Goal: Transaction & Acquisition: Book appointment/travel/reservation

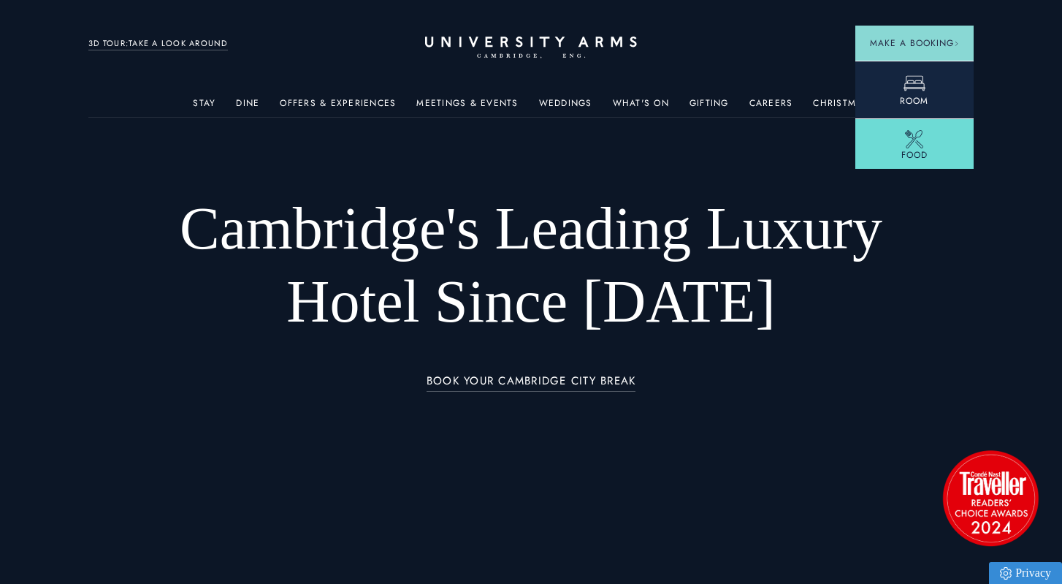
click at [915, 86] on icon at bounding box center [914, 83] width 22 height 22
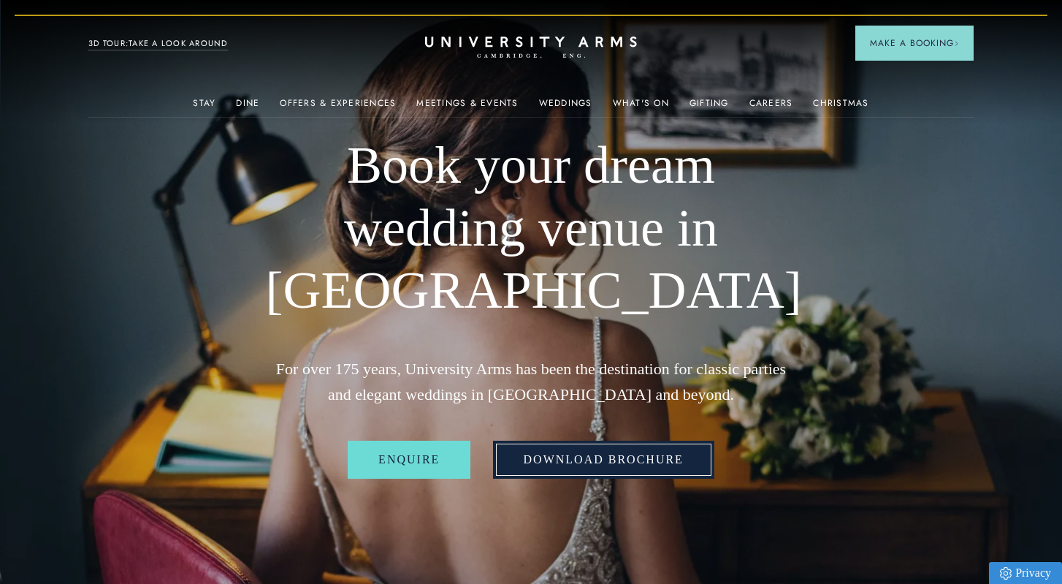
click at [592, 466] on link "Download Brochure" at bounding box center [603, 459] width 221 height 38
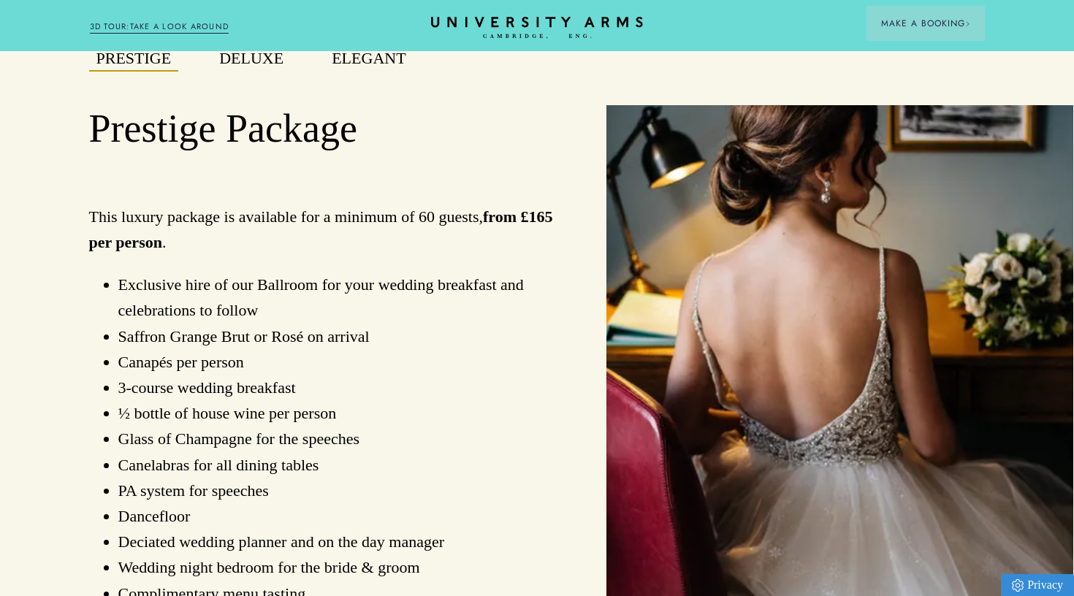
scroll to position [1057, 1]
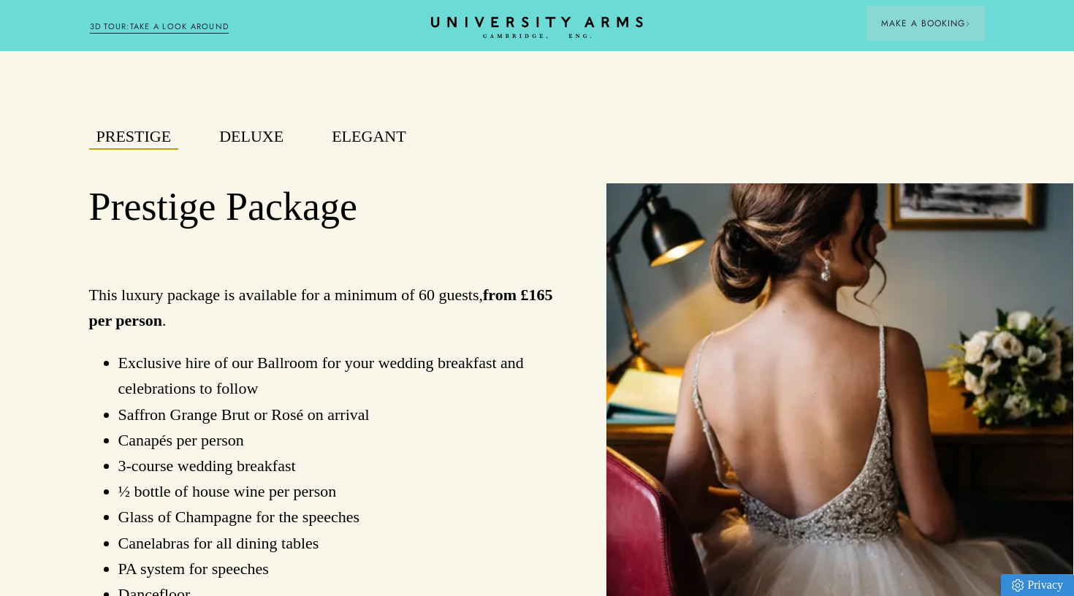
click at [242, 139] on button "Deluxe" at bounding box center [251, 137] width 79 height 26
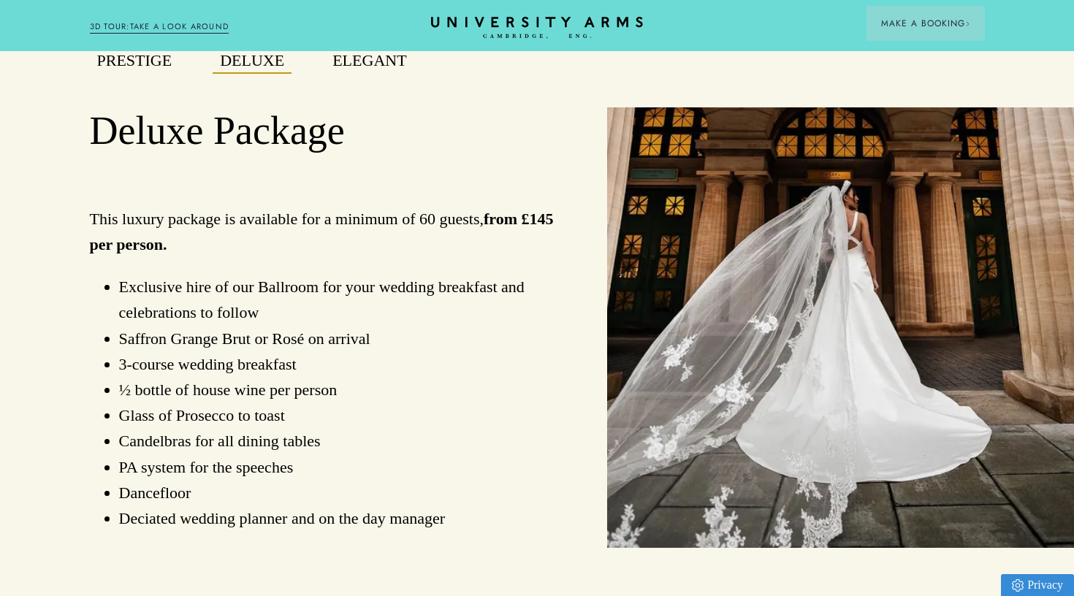
scroll to position [1133, 0]
click at [145, 64] on button "Prestige" at bounding box center [135, 61] width 90 height 26
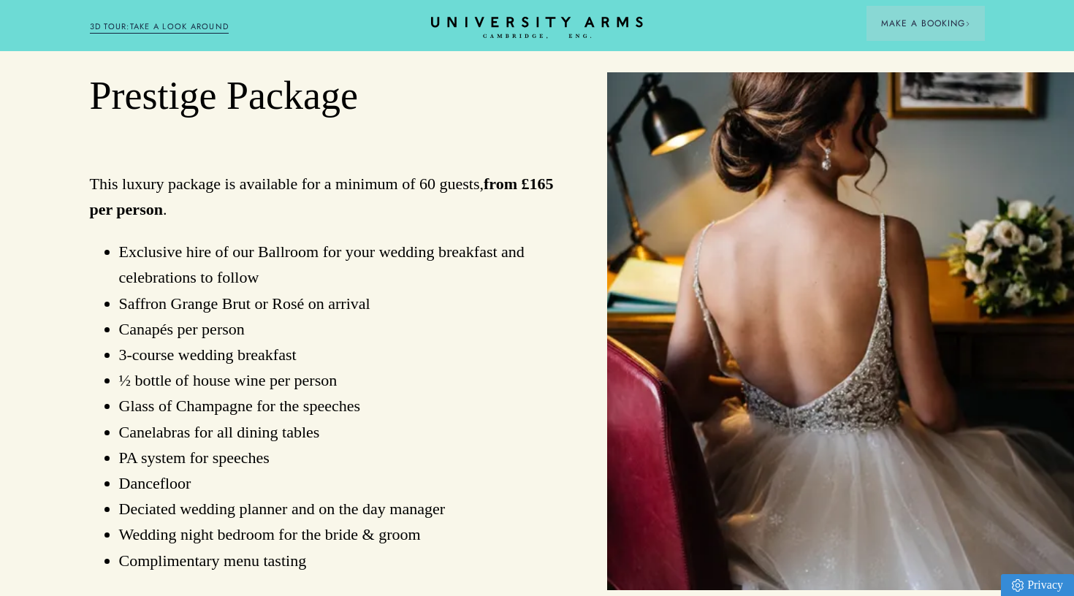
scroll to position [1086, 0]
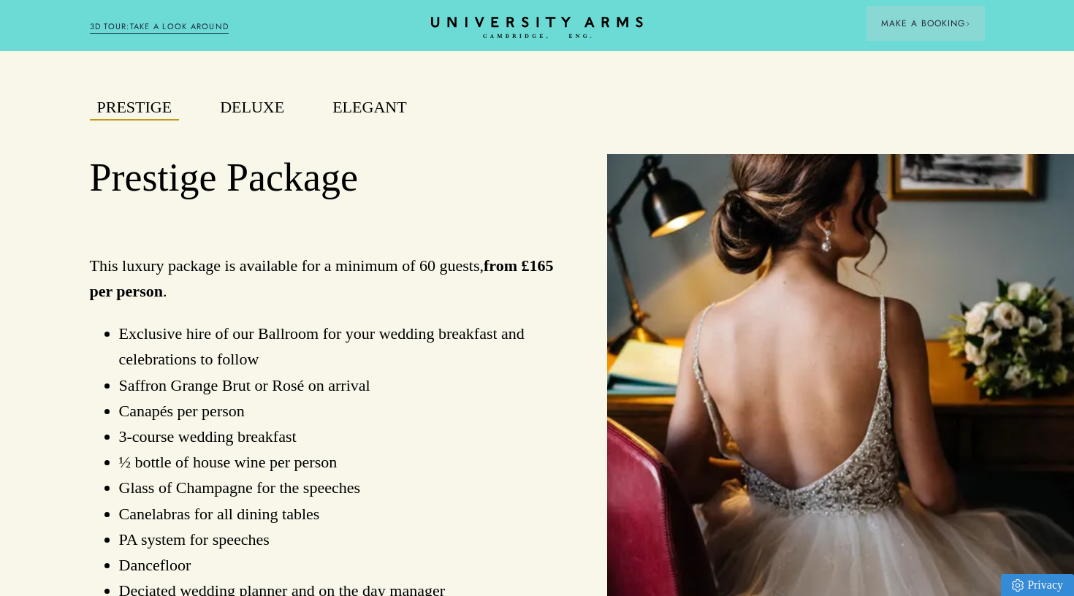
click at [258, 107] on button "Deluxe" at bounding box center [252, 108] width 79 height 26
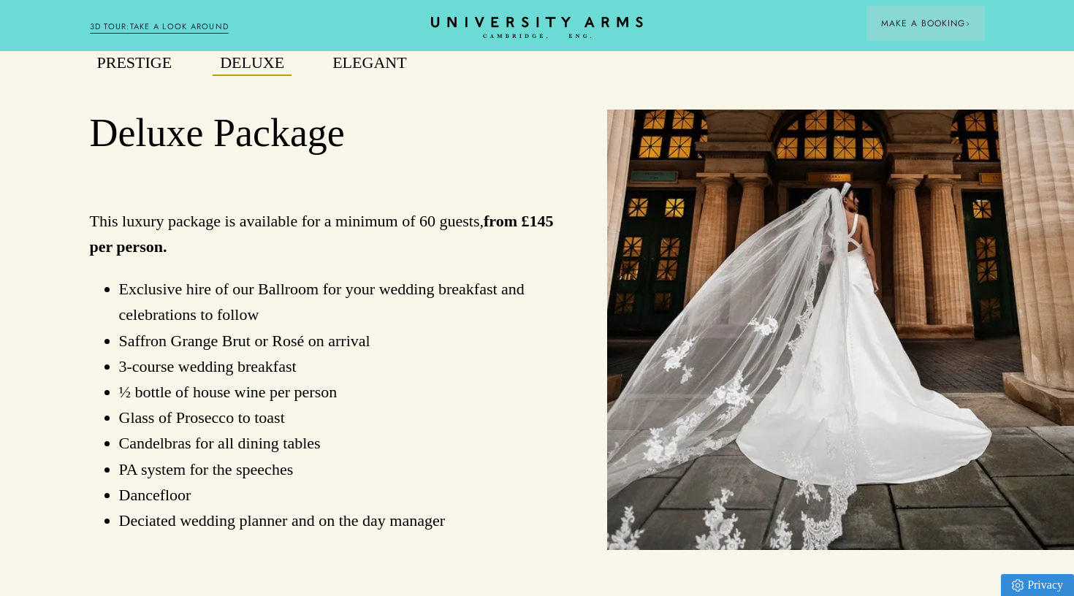
scroll to position [1135, 0]
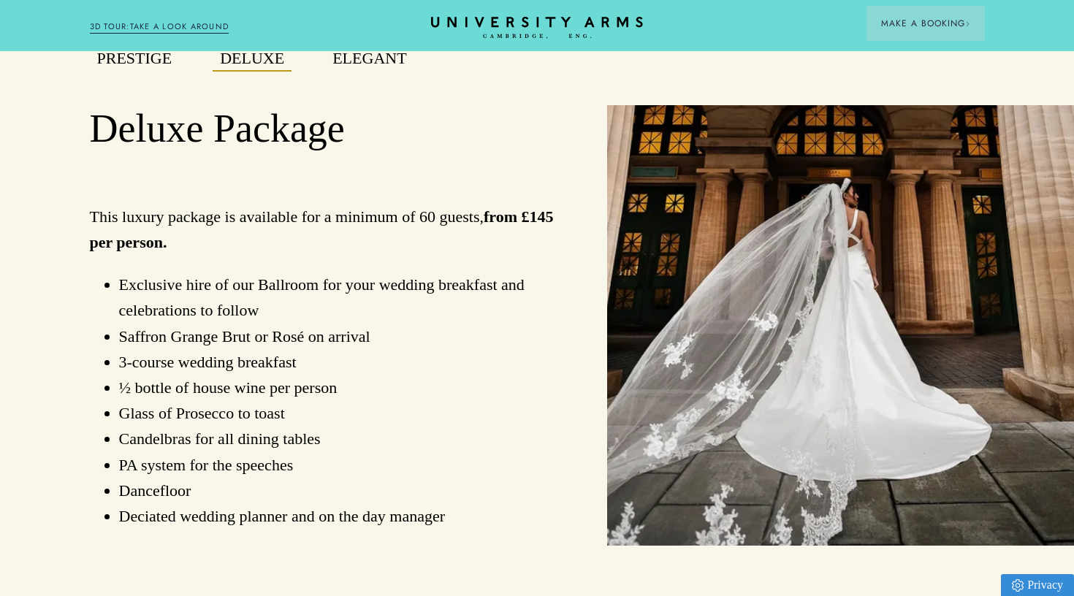
click at [369, 70] on div "Elegant" at bounding box center [369, 67] width 122 height 42
click at [372, 60] on button "Elegant" at bounding box center [369, 59] width 88 height 26
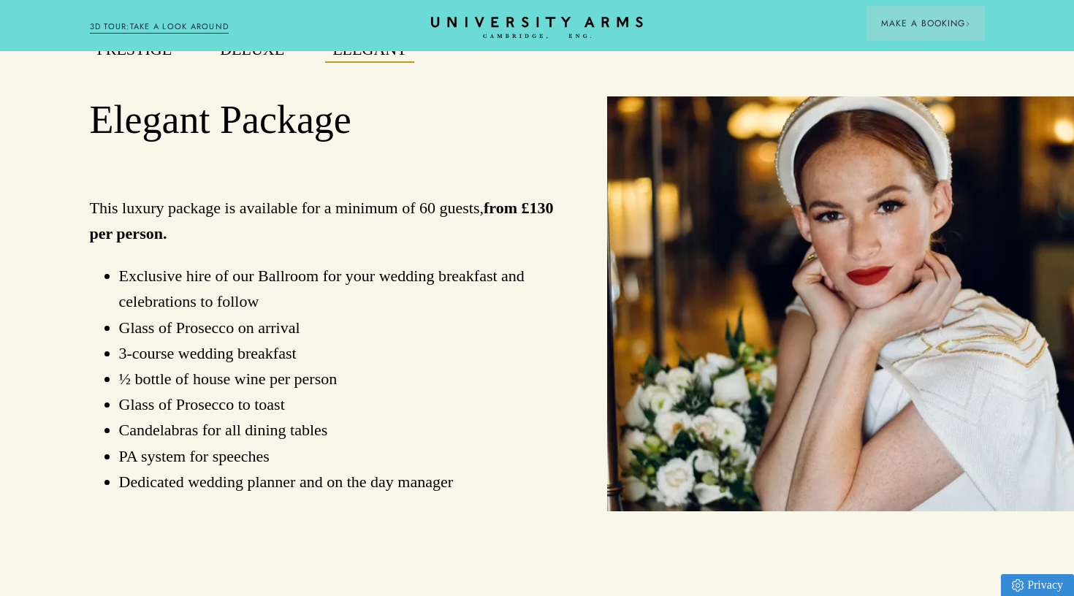
scroll to position [1101, 0]
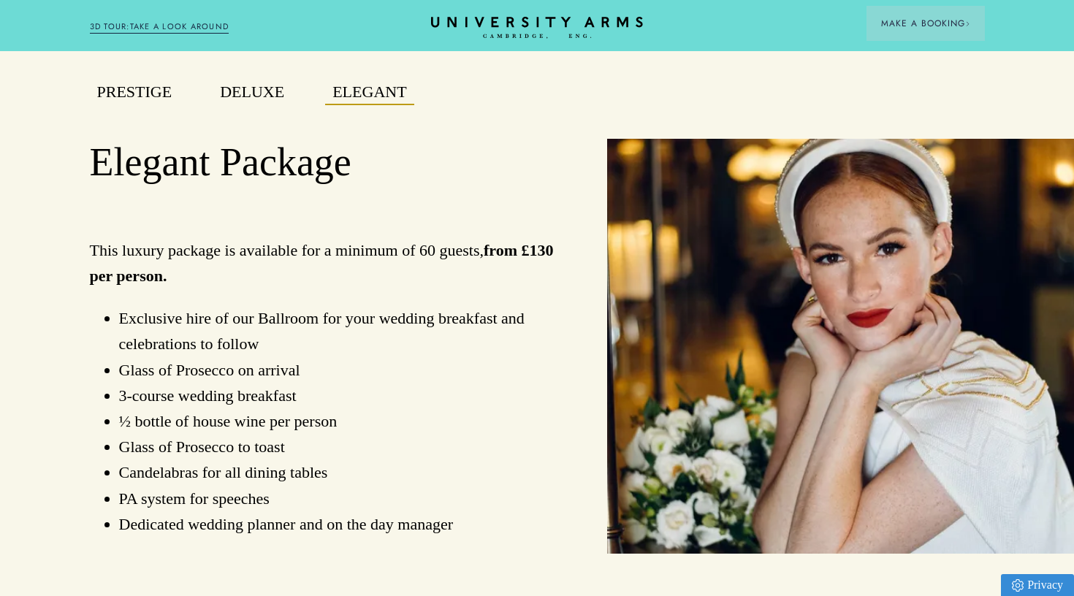
click at [148, 91] on button "Prestige" at bounding box center [135, 93] width 90 height 26
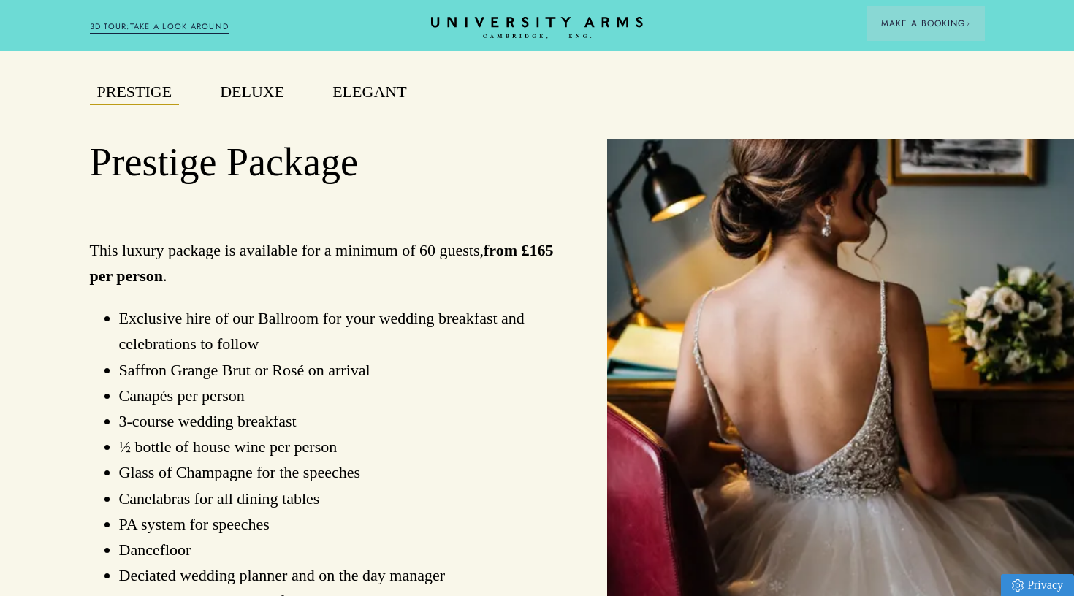
click at [362, 89] on button "Elegant" at bounding box center [369, 93] width 88 height 26
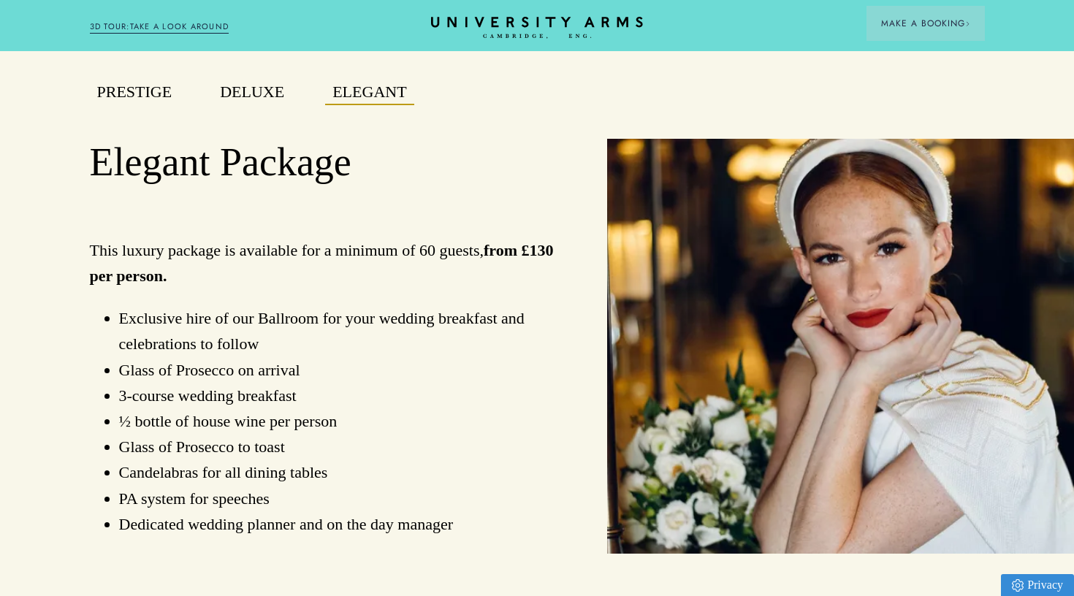
click at [139, 93] on button "Prestige" at bounding box center [135, 93] width 90 height 26
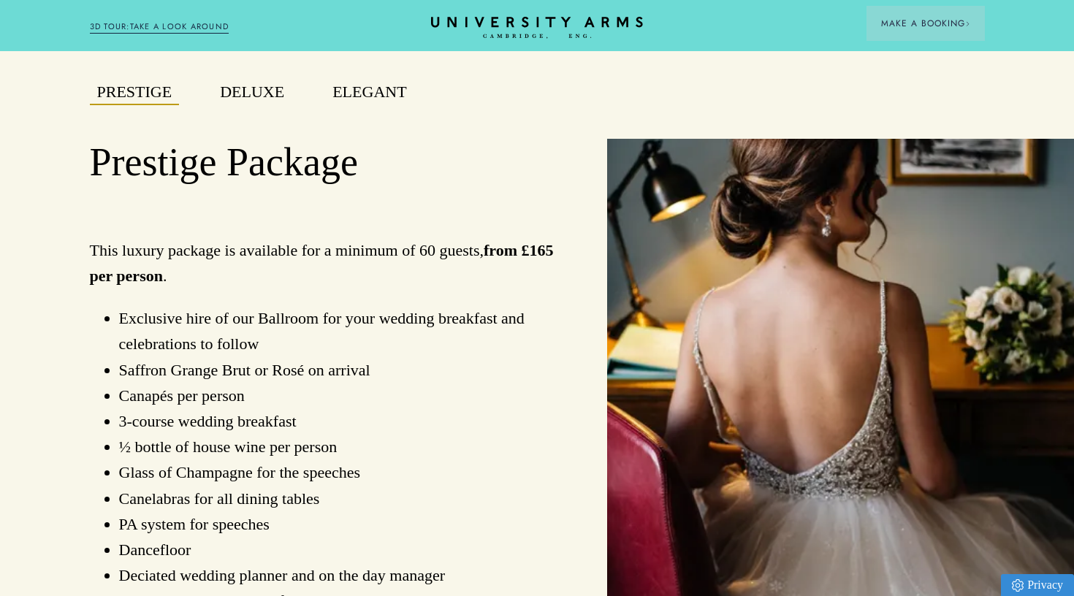
click at [367, 80] on button "Elegant" at bounding box center [369, 93] width 88 height 26
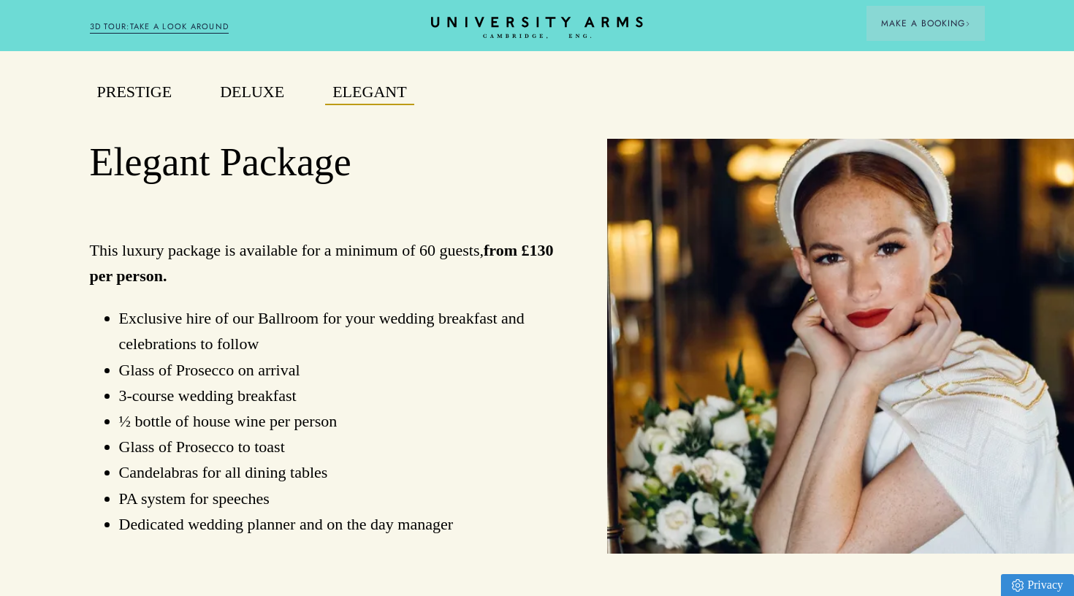
click at [155, 91] on button "Prestige" at bounding box center [135, 93] width 90 height 26
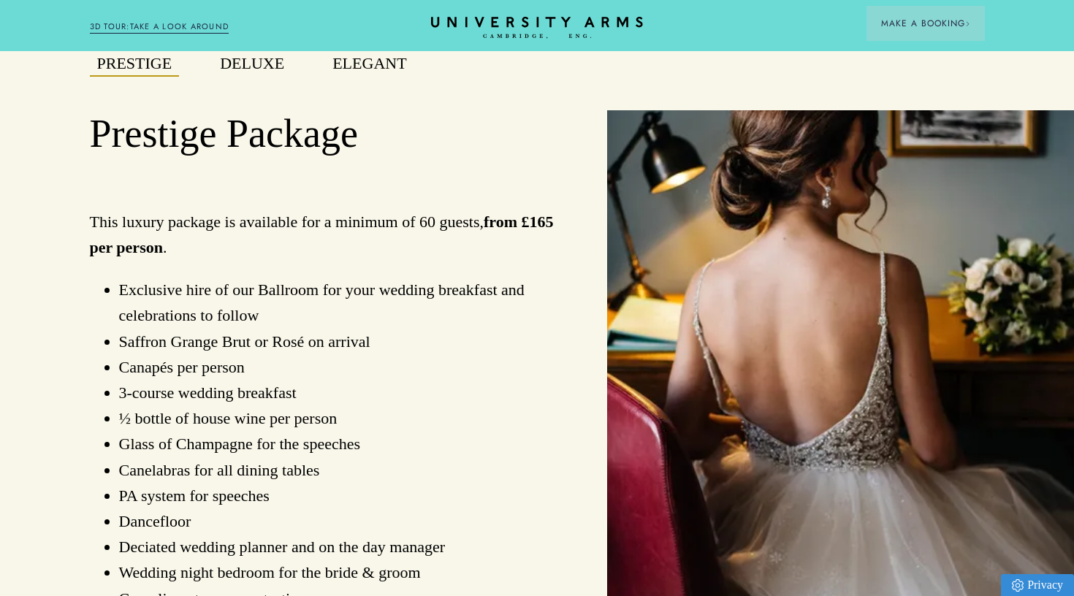
scroll to position [1116, 0]
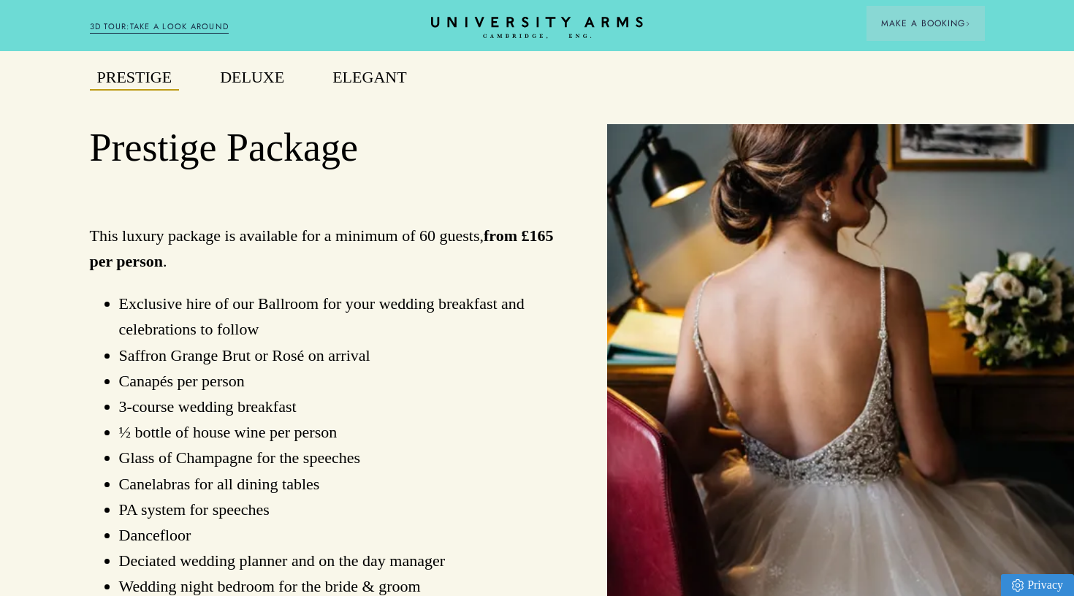
click at [370, 82] on button "Elegant" at bounding box center [369, 78] width 88 height 26
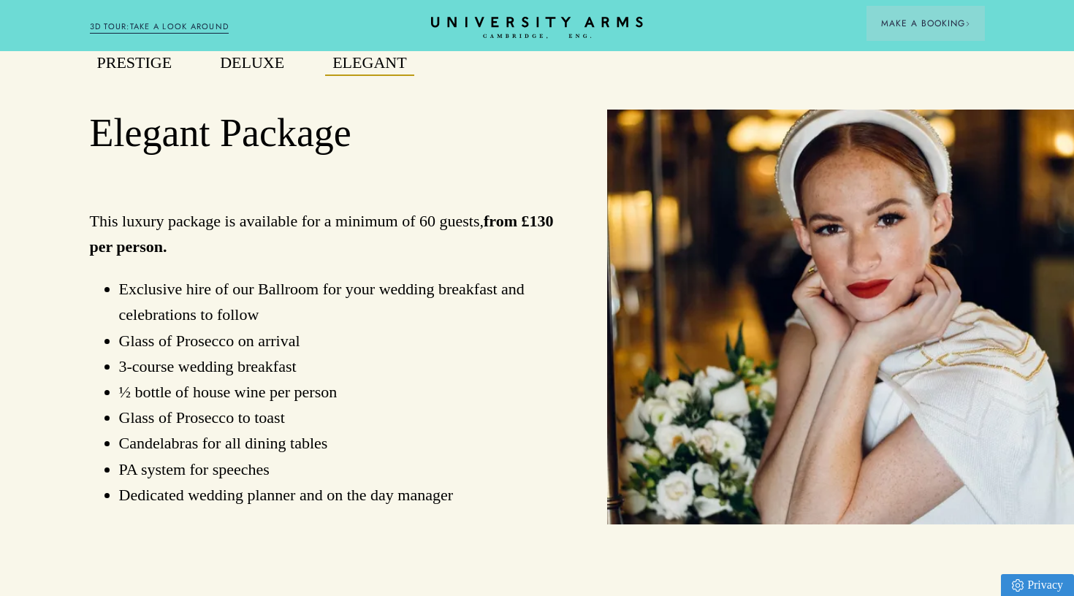
scroll to position [1124, 0]
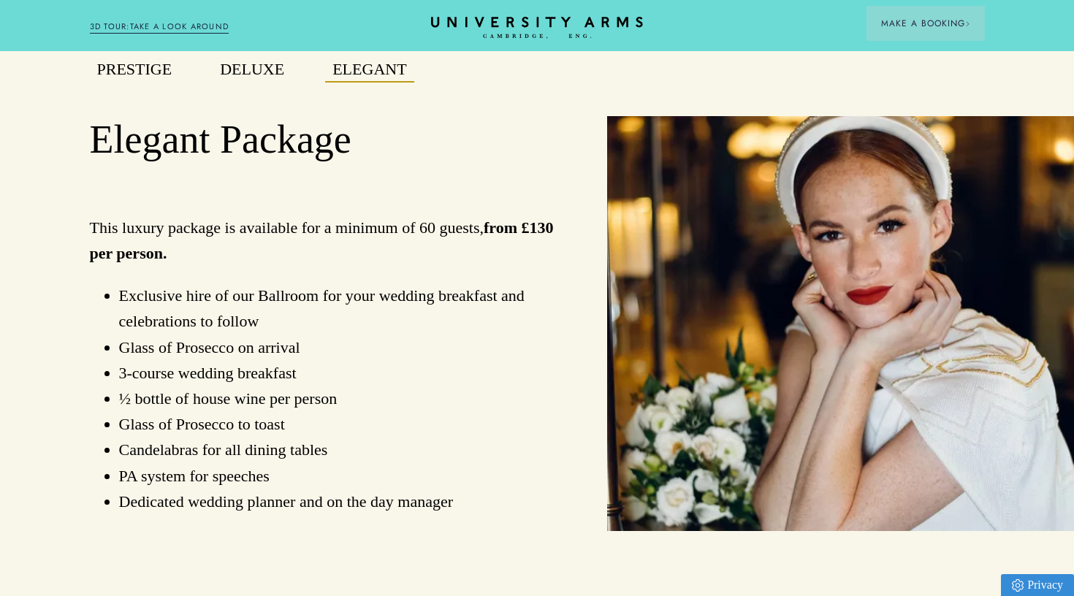
click at [158, 74] on button "Prestige" at bounding box center [135, 70] width 90 height 26
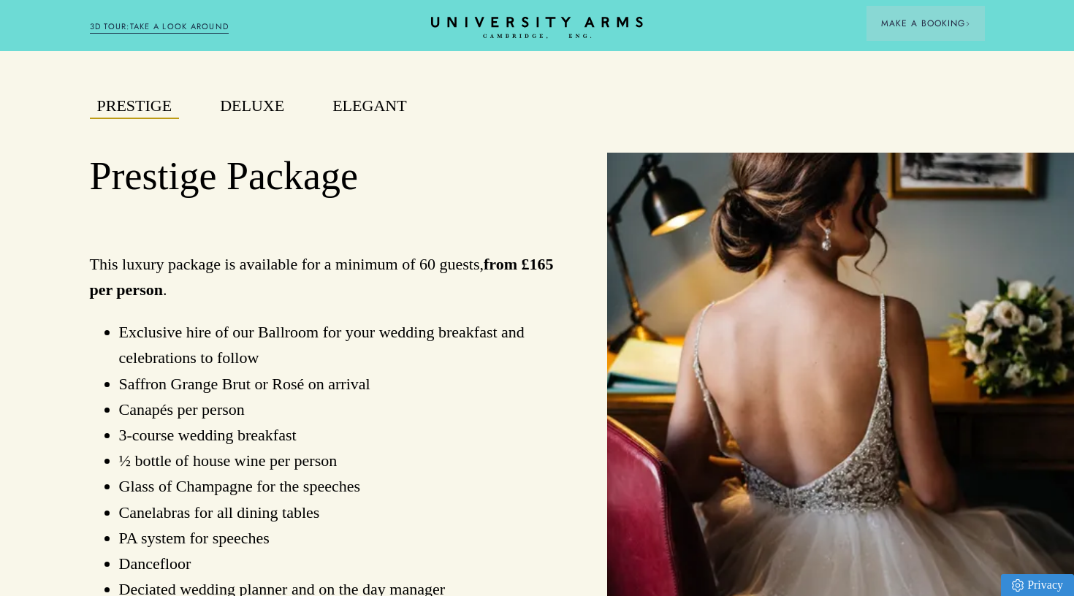
scroll to position [1084, 0]
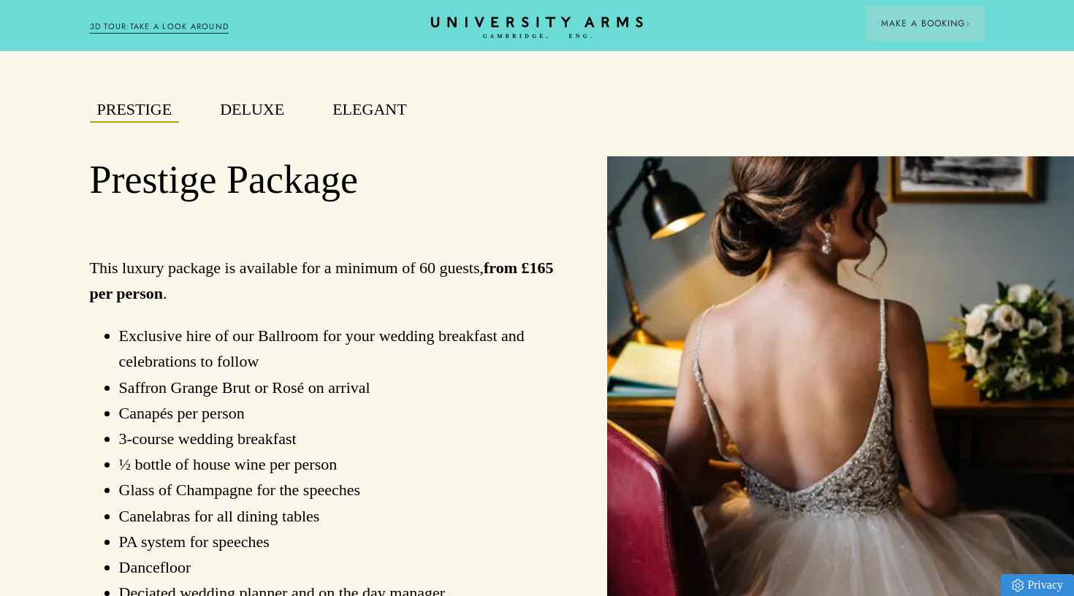
click at [258, 99] on button "Deluxe" at bounding box center [252, 110] width 79 height 26
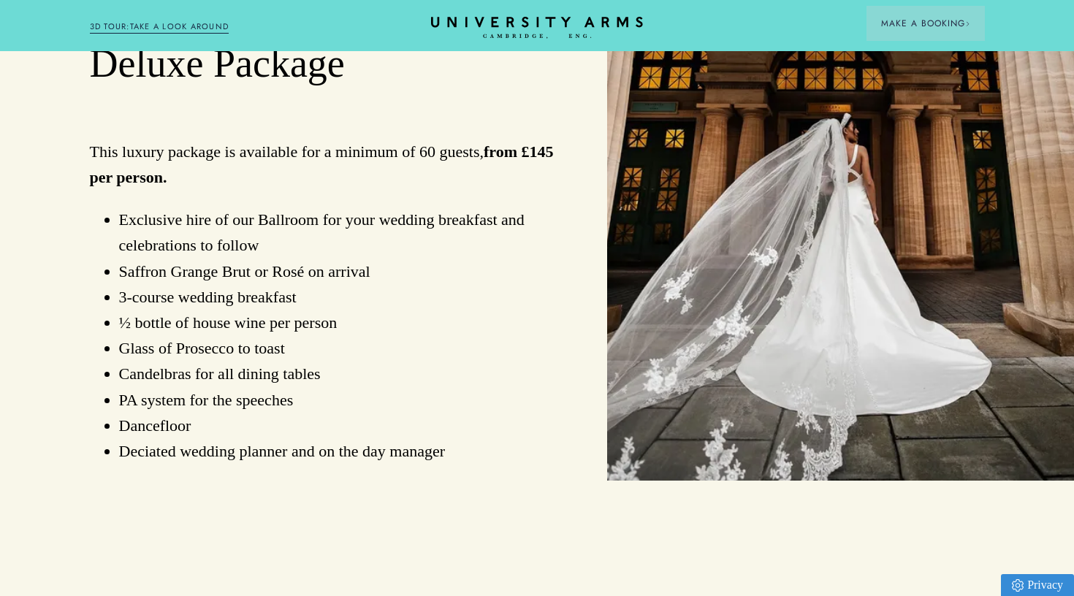
scroll to position [1139, 0]
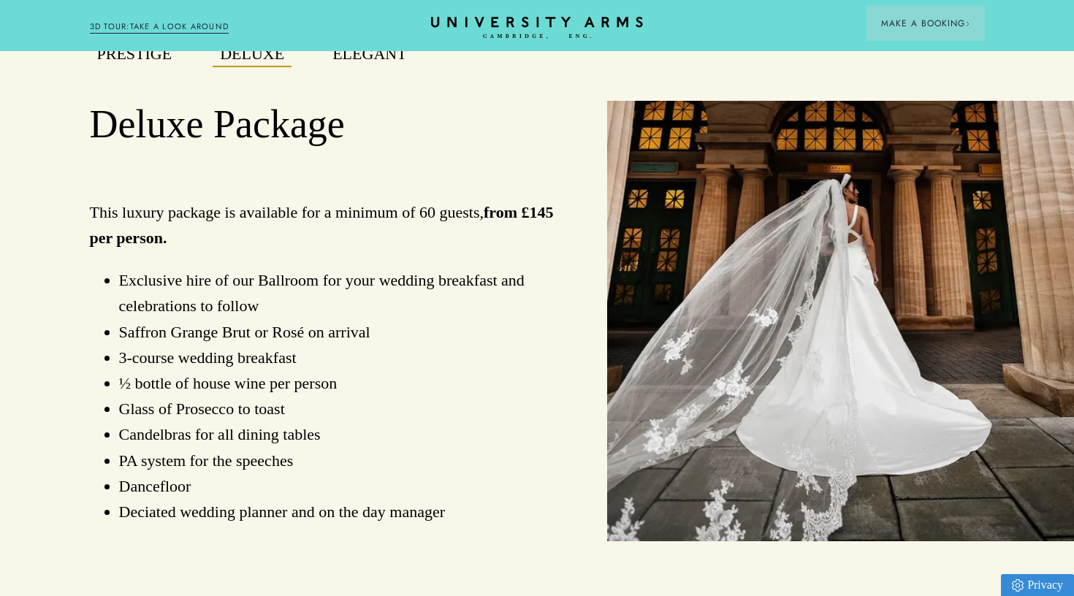
click at [373, 59] on button "Elegant" at bounding box center [369, 55] width 88 height 26
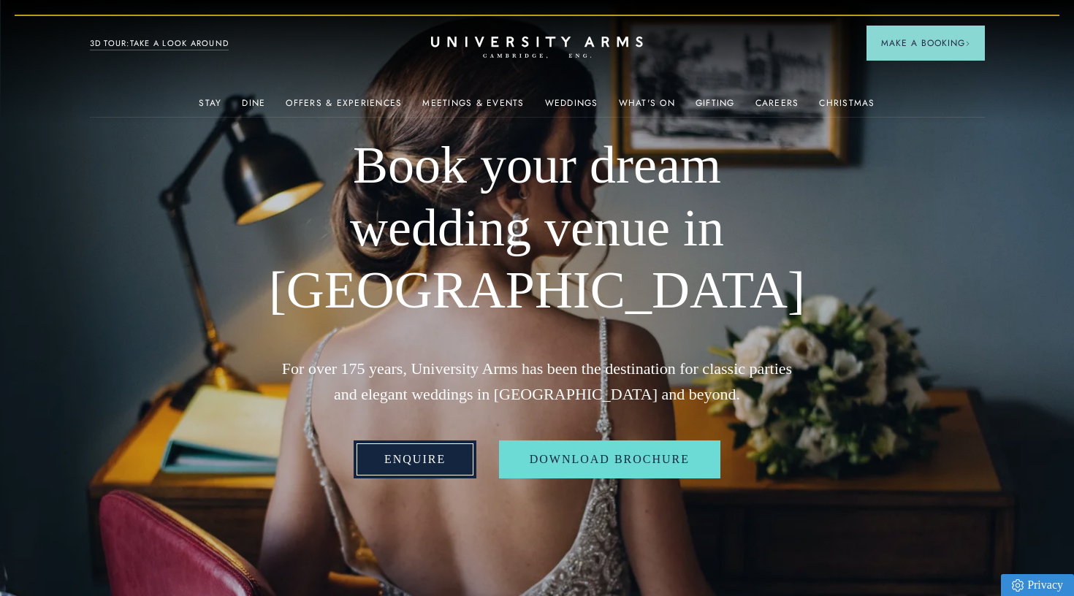
scroll to position [0, 0]
click at [429, 449] on link "Enquire" at bounding box center [414, 459] width 123 height 38
click at [206, 47] on link "3D TOUR:TAKE A LOOK AROUND" at bounding box center [159, 43] width 139 height 13
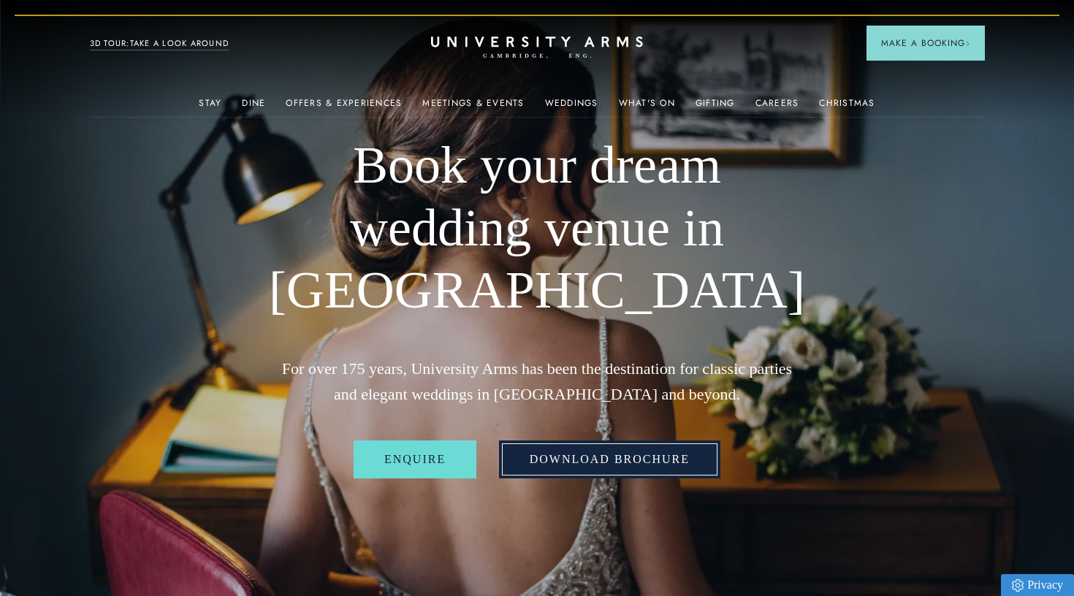
click at [600, 455] on link "Download Brochure" at bounding box center [609, 459] width 221 height 38
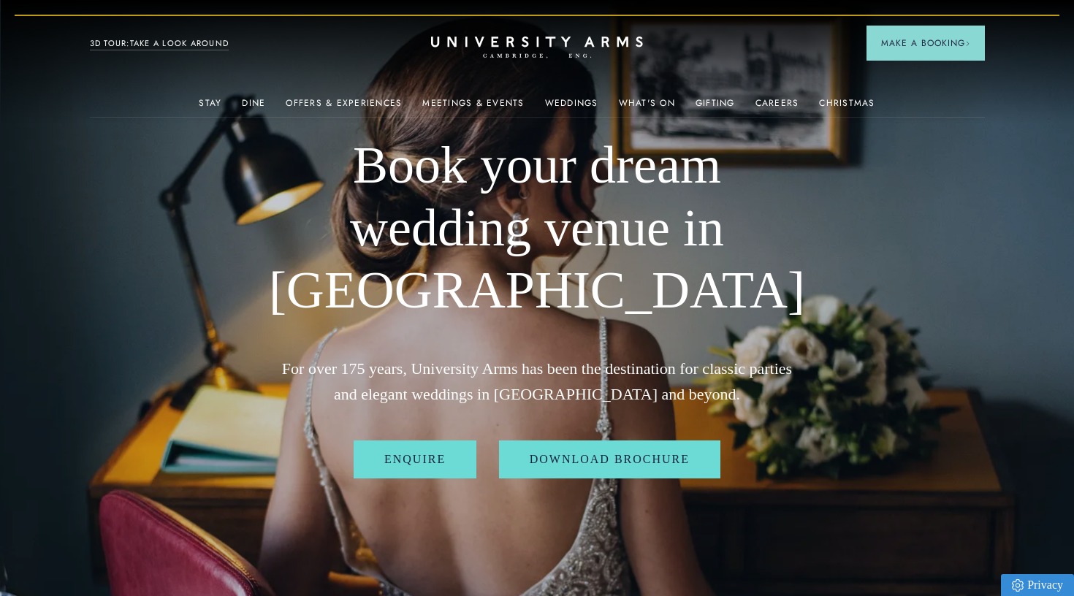
click at [804, 281] on h1 "Book your dream wedding venue in Cambridge" at bounding box center [537, 228] width 537 height 188
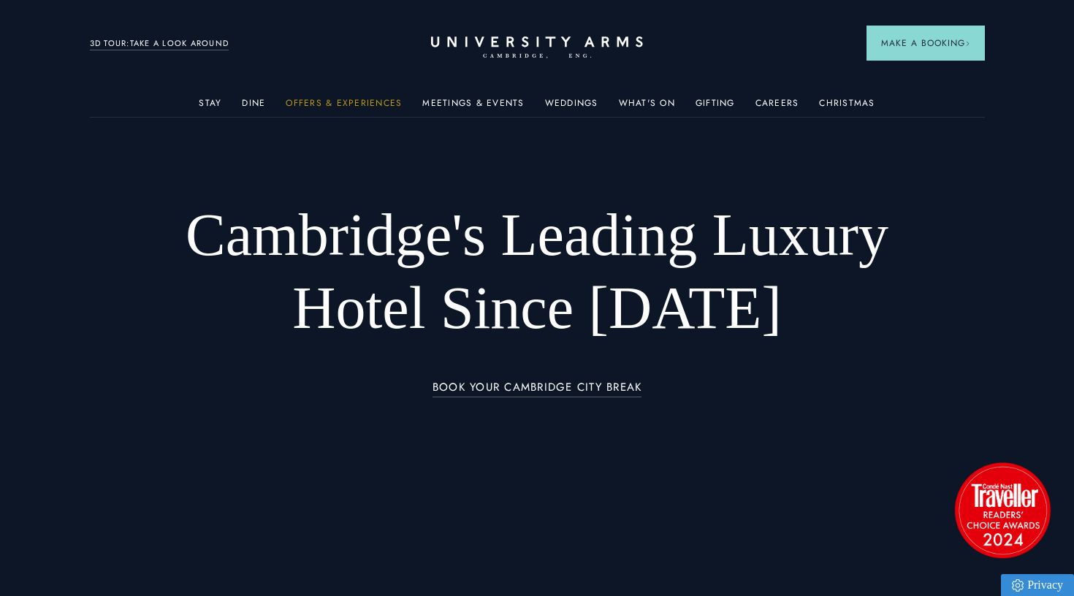
click at [374, 105] on link "Offers & Experiences" at bounding box center [344, 107] width 116 height 19
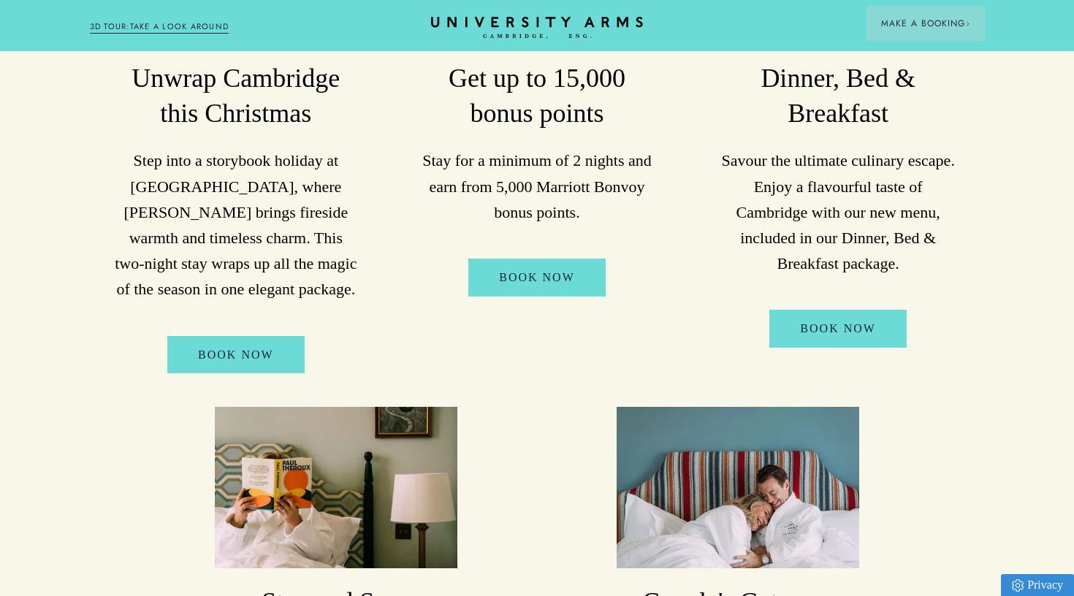
scroll to position [482, 0]
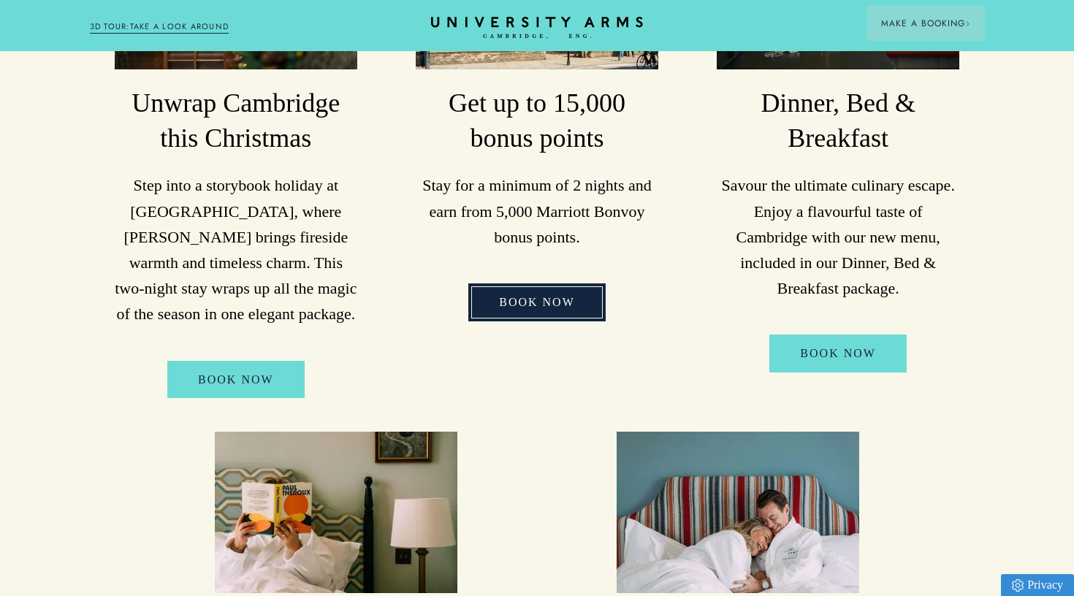
click at [565, 286] on link "Book Now" at bounding box center [536, 302] width 137 height 38
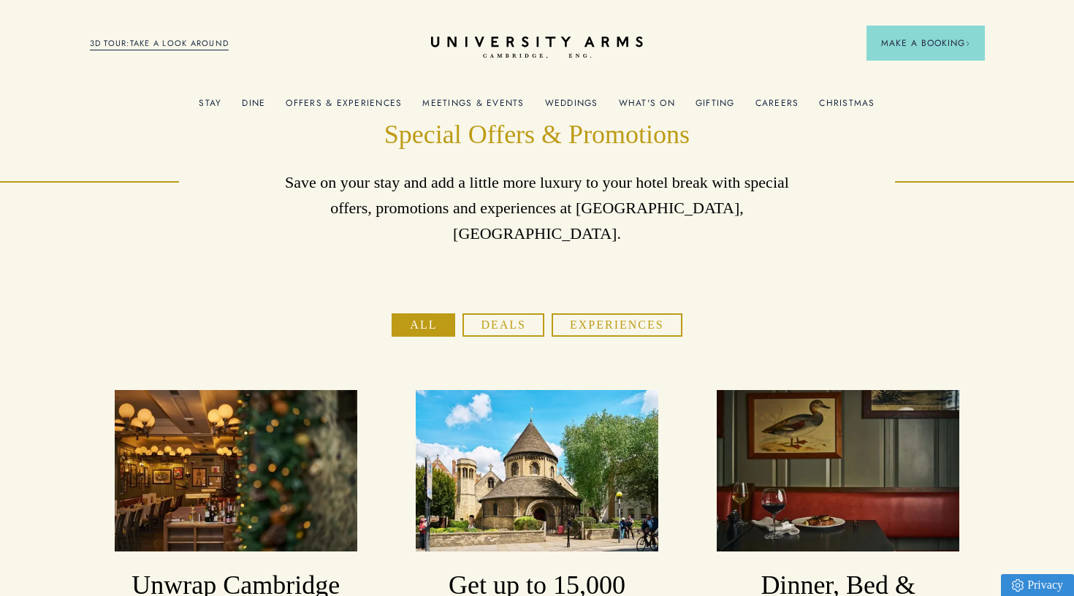
scroll to position [0, 0]
click at [726, 313] on div "All Deals Experiences" at bounding box center [537, 326] width 895 height 26
click at [658, 313] on button "Experiences" at bounding box center [616, 324] width 131 height 23
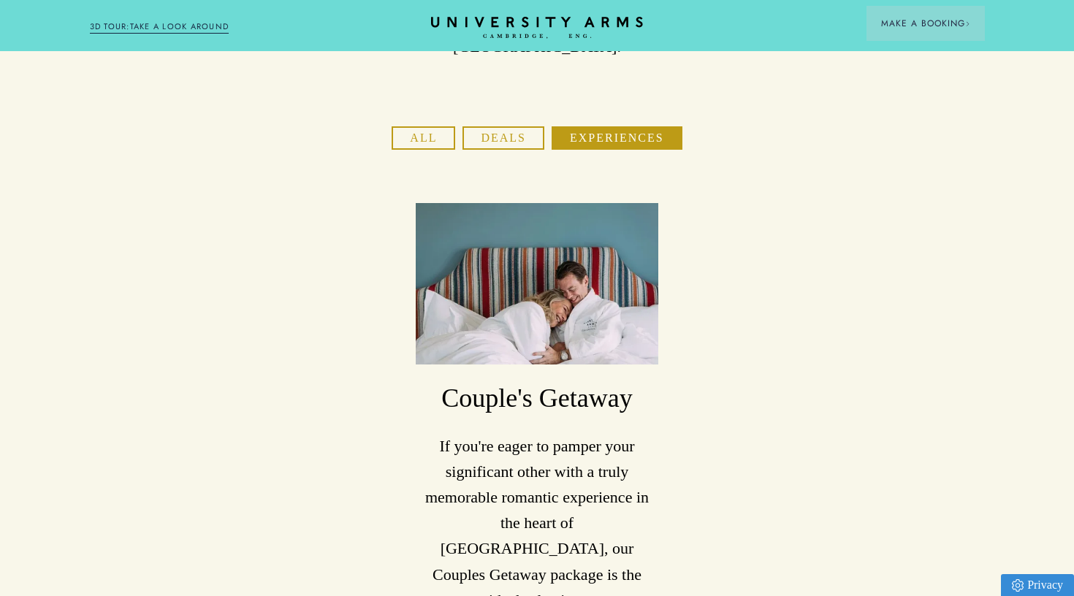
scroll to position [188, 0]
click at [552, 267] on img at bounding box center [537, 282] width 242 height 161
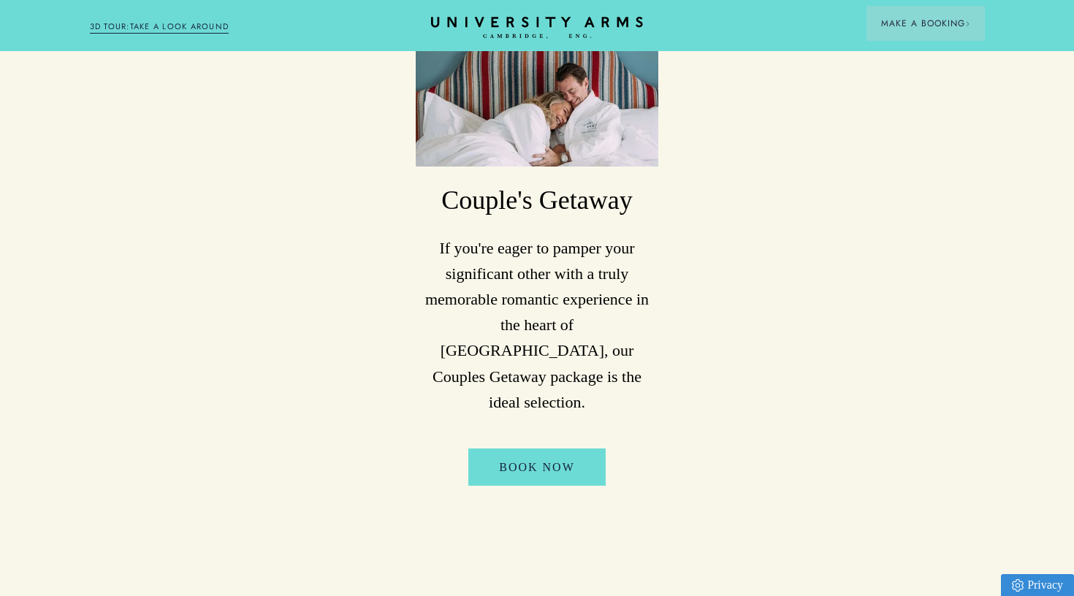
scroll to position [384, 0]
click at [551, 314] on p "If you're eager to pamper your significant other with a truly memorable romanti…" at bounding box center [537, 326] width 242 height 180
click at [564, 449] on link "Book Now" at bounding box center [536, 468] width 137 height 38
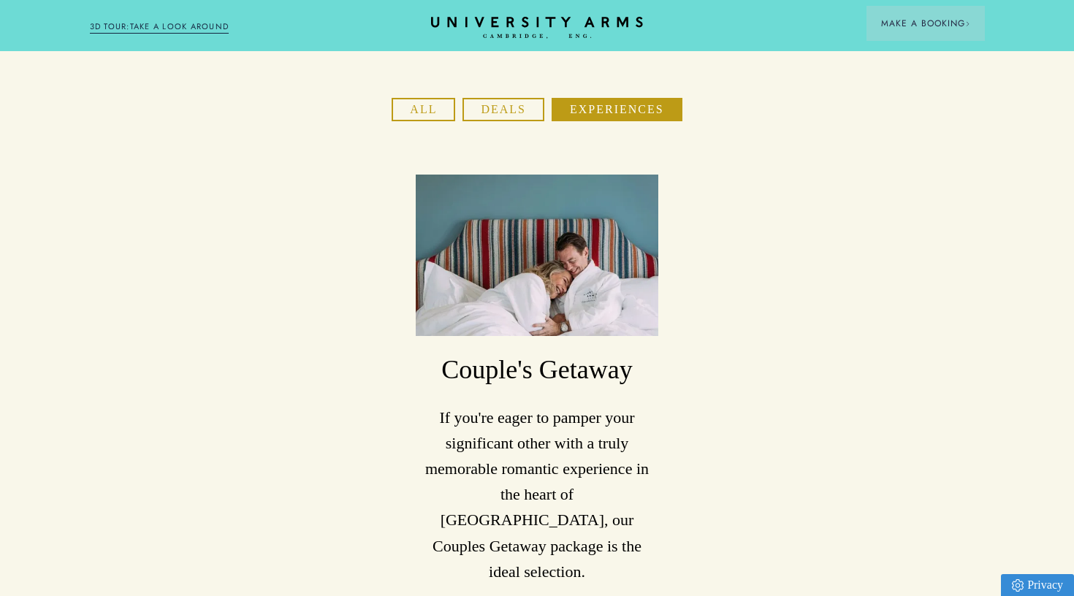
scroll to position [240, 0]
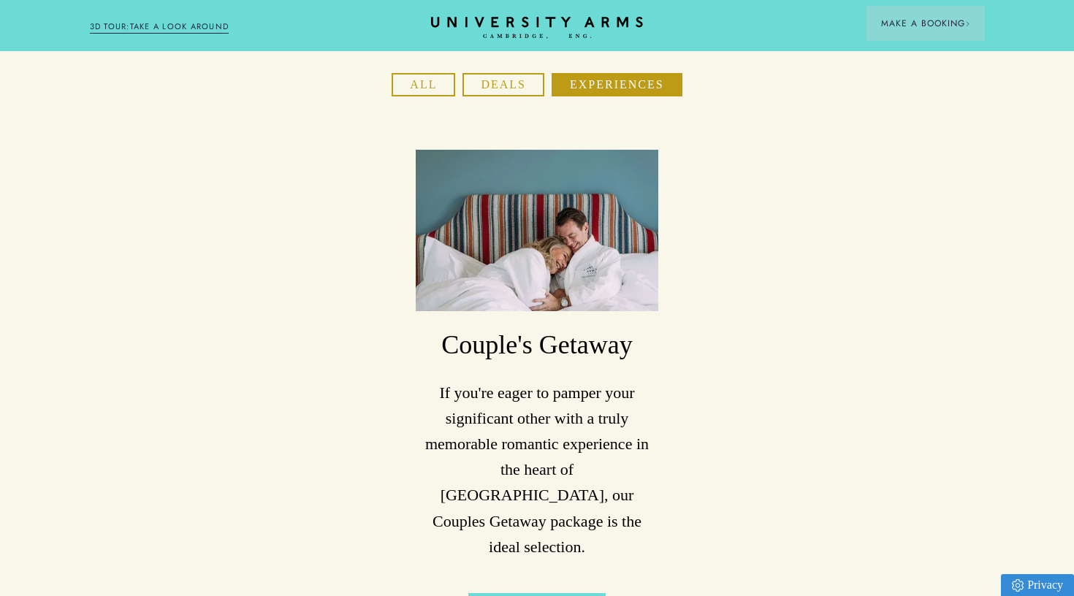
click at [511, 535] on div "Couple's Getaway If you're eager to pamper your significant other with a truly …" at bounding box center [537, 390] width 242 height 481
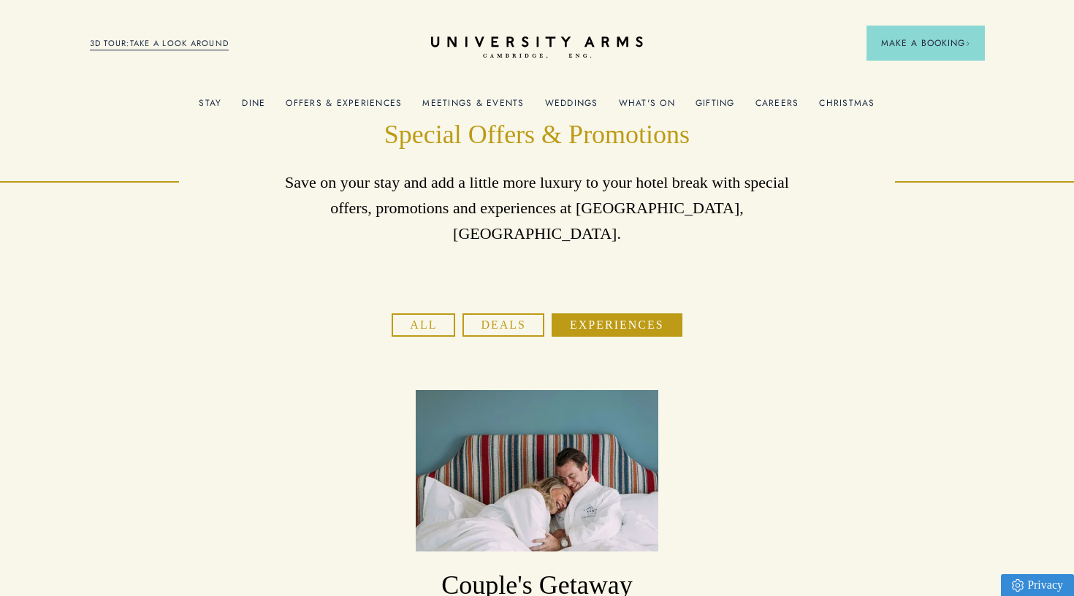
click at [516, 313] on button "Deals" at bounding box center [503, 324] width 82 height 23
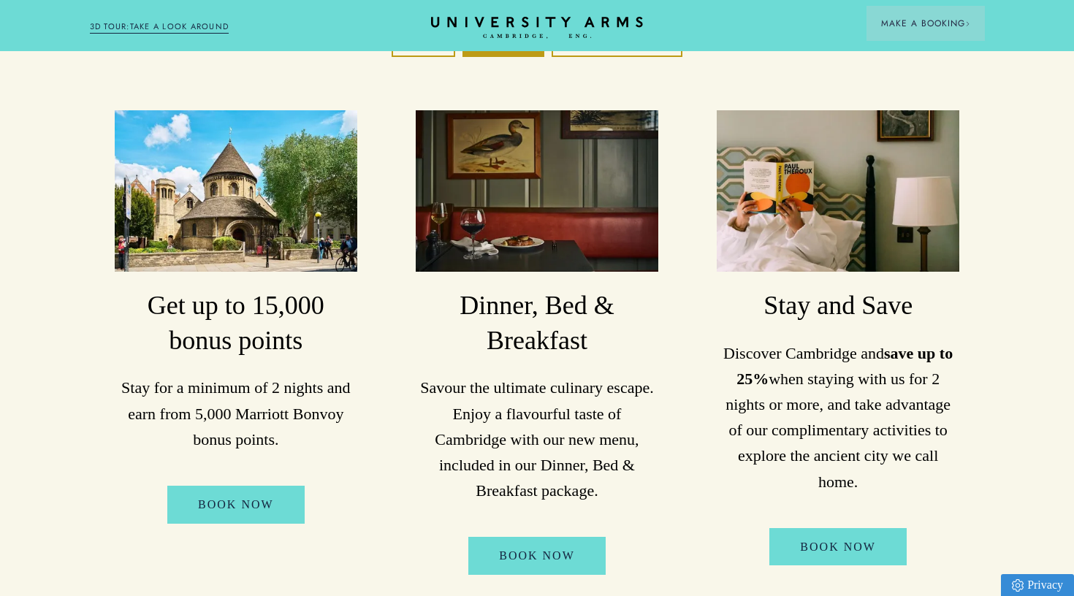
scroll to position [282, 0]
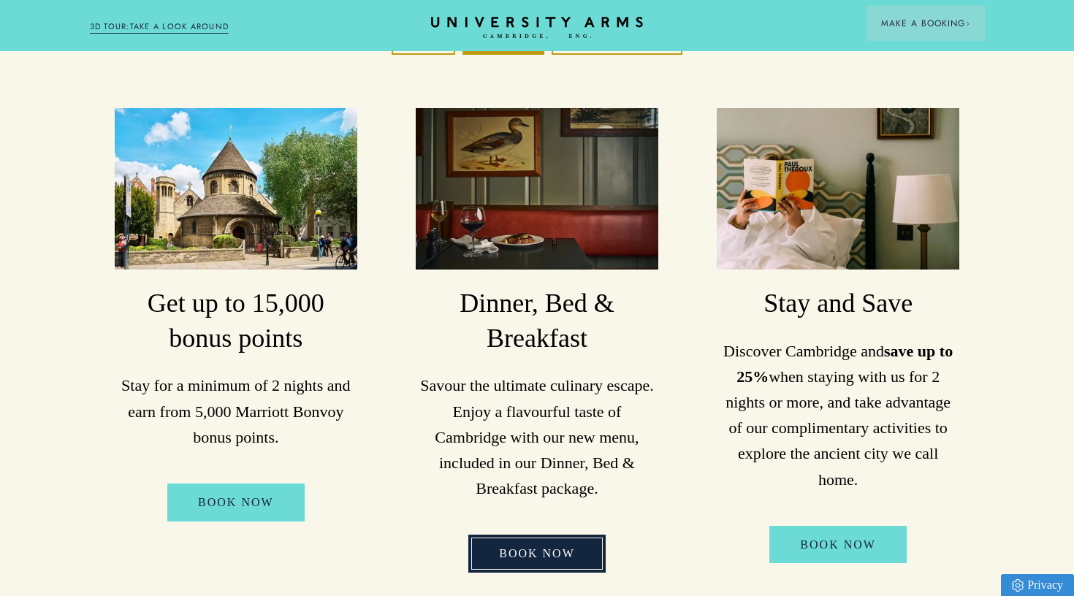
click at [540, 535] on link "Book Now" at bounding box center [536, 554] width 137 height 38
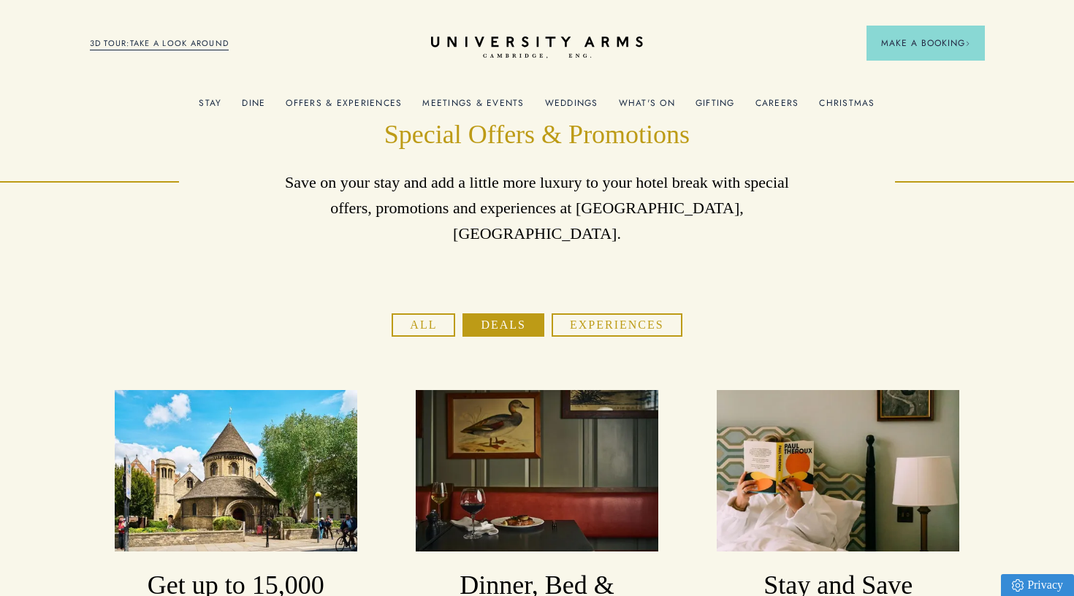
scroll to position [0, 0]
